Goal: Transaction & Acquisition: Purchase product/service

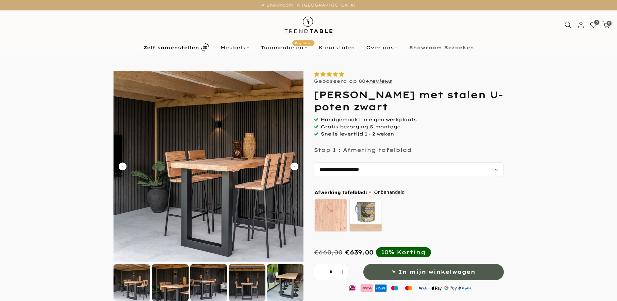
select select "**********"
click at [439, 47] on b "Showroom Bezoeken" at bounding box center [441, 47] width 65 height 5
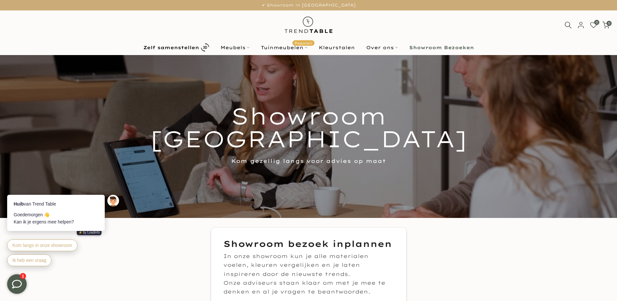
click at [427, 44] on link "Showroom Bezoeken" at bounding box center [442, 48] width 76 height 8
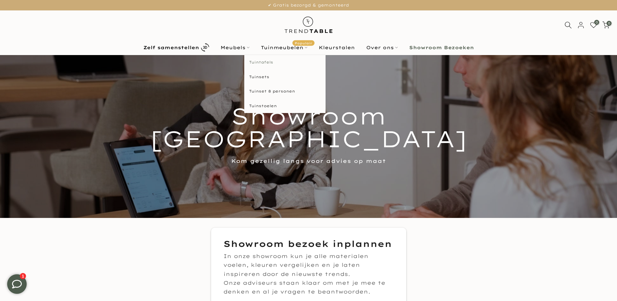
click at [262, 60] on link "Tuintafels" at bounding box center [284, 62] width 81 height 15
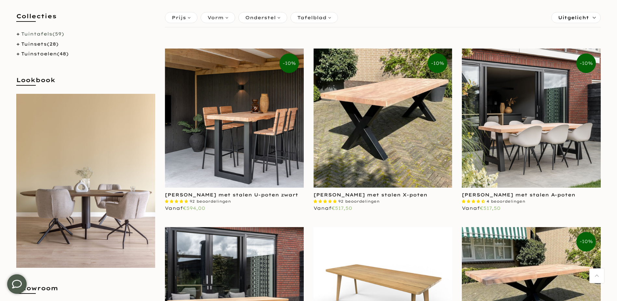
scroll to position [130, 0]
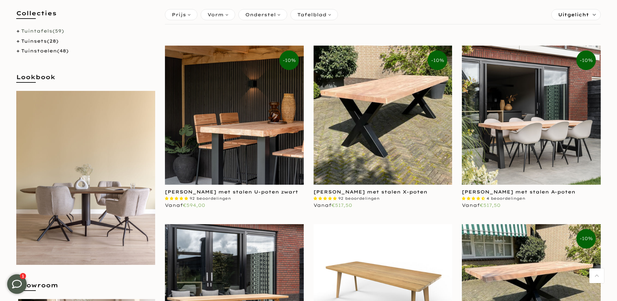
click at [248, 134] on img at bounding box center [234, 115] width 139 height 139
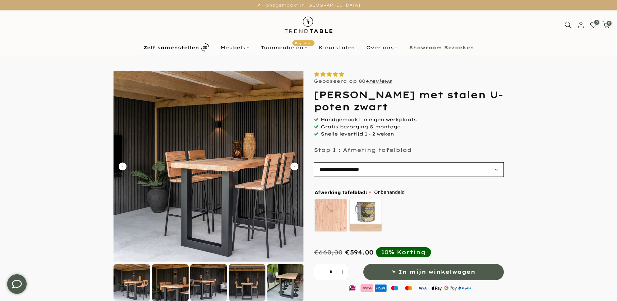
click at [495, 169] on select "**********" at bounding box center [409, 169] width 190 height 15
click at [314, 162] on select "**********" at bounding box center [409, 169] width 190 height 15
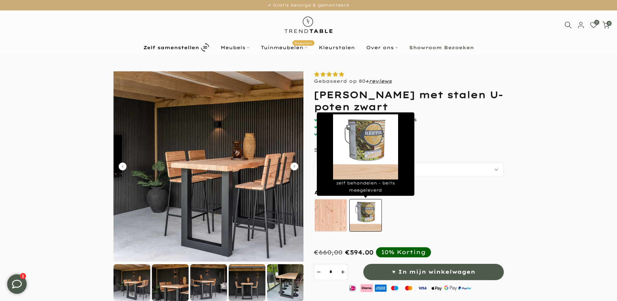
click at [369, 212] on label "zelf behandelen - beits meegeleverd" at bounding box center [366, 215] width 33 height 33
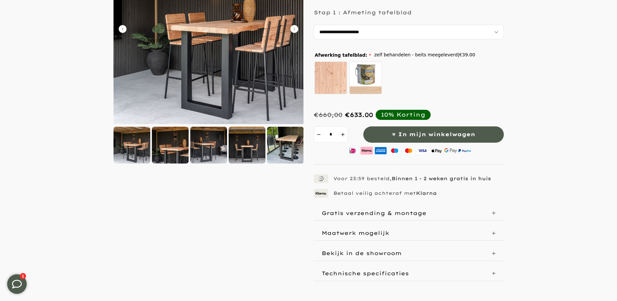
scroll to position [163, 0]
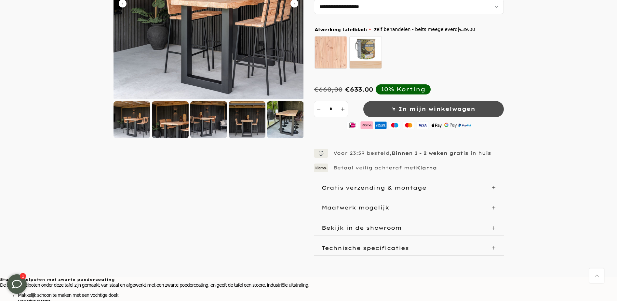
click at [422, 108] on span "In mijn winkelwagen" at bounding box center [436, 108] width 77 height 9
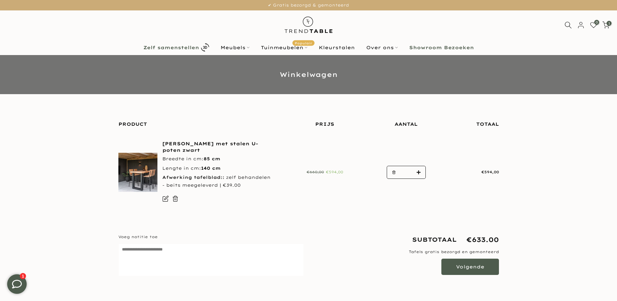
click at [173, 47] on b "Zelf samenstellen" at bounding box center [172, 47] width 56 height 5
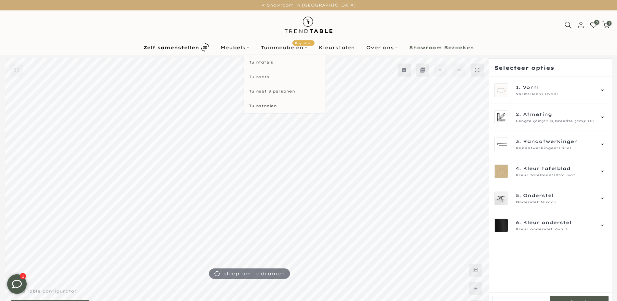
click at [258, 77] on link "Tuinsets" at bounding box center [284, 77] width 81 height 15
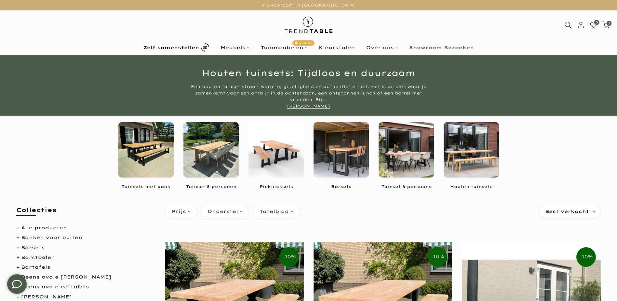
click at [349, 150] on img at bounding box center [341, 149] width 55 height 55
click at [340, 152] on img at bounding box center [341, 149] width 55 height 55
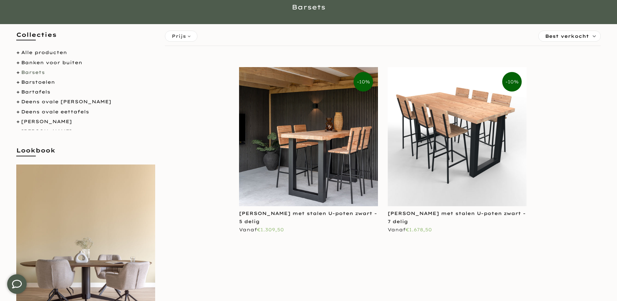
scroll to position [65, 0]
click at [461, 108] on img at bounding box center [457, 136] width 139 height 139
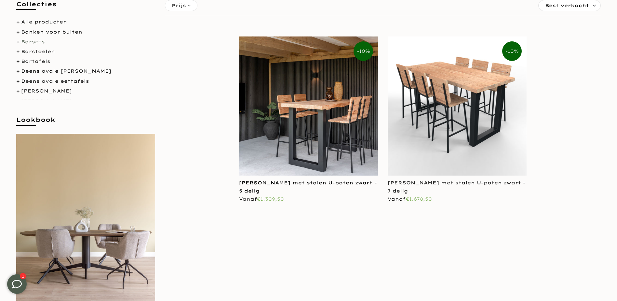
scroll to position [98, 0]
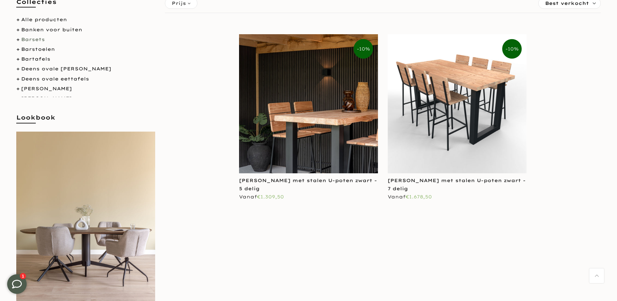
click at [332, 118] on img at bounding box center [308, 103] width 139 height 139
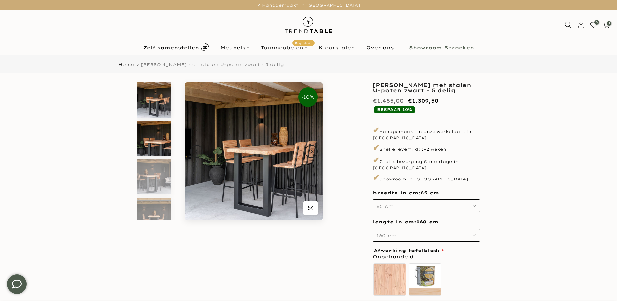
click at [152, 141] on img at bounding box center [154, 138] width 34 height 35
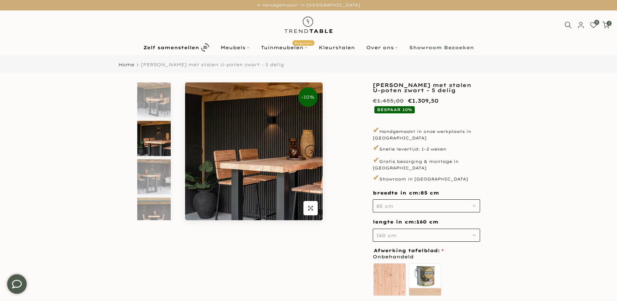
scroll to position [6, 0]
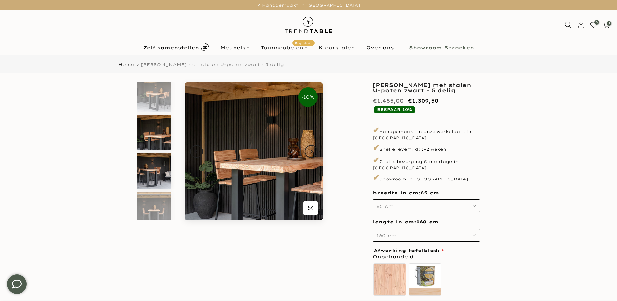
click at [149, 168] on img at bounding box center [154, 170] width 34 height 35
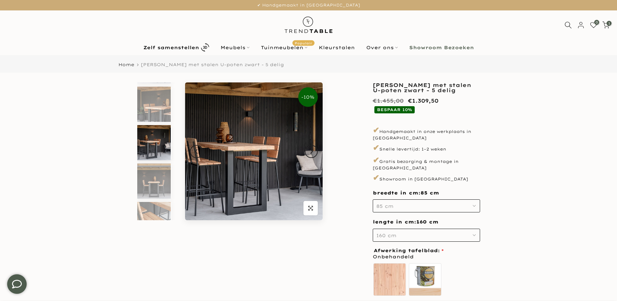
scroll to position [44, 0]
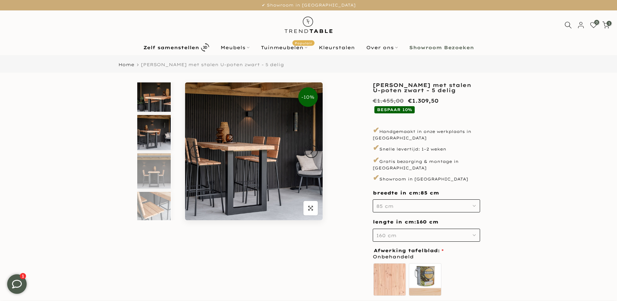
click at [154, 95] on img at bounding box center [154, 93] width 34 height 35
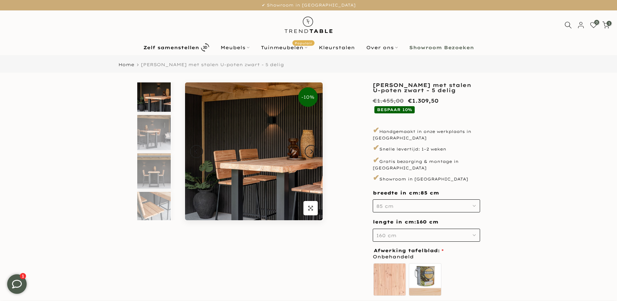
scroll to position [6, 0]
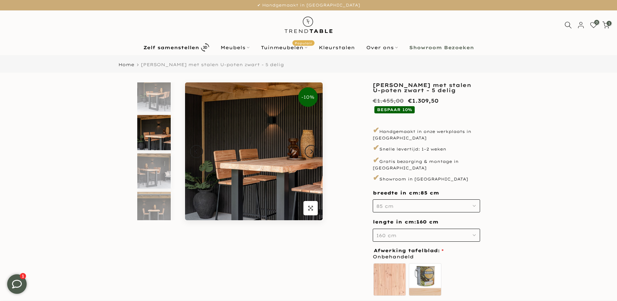
click at [158, 125] on img at bounding box center [154, 132] width 34 height 35
click at [158, 168] on img at bounding box center [154, 170] width 34 height 35
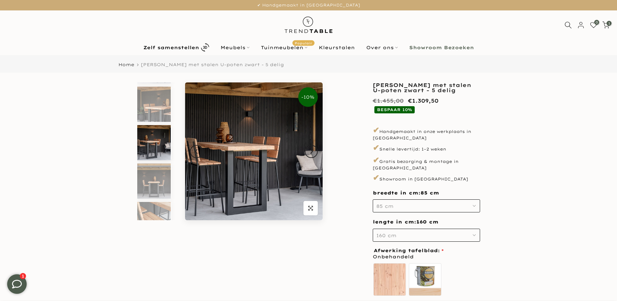
scroll to position [44, 0]
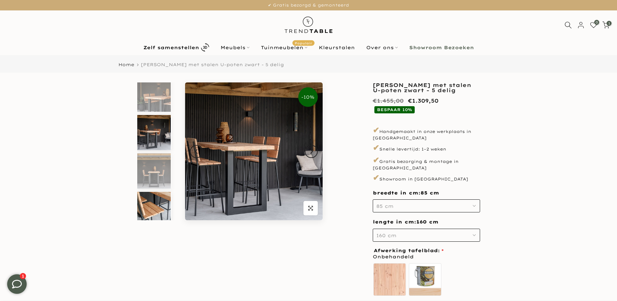
click at [154, 201] on img at bounding box center [154, 209] width 34 height 35
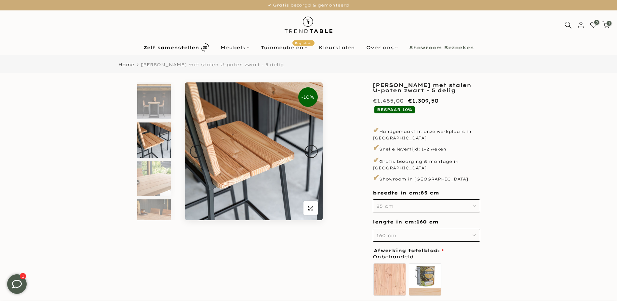
scroll to position [121, 0]
